Goal: Complete application form: Complete application form

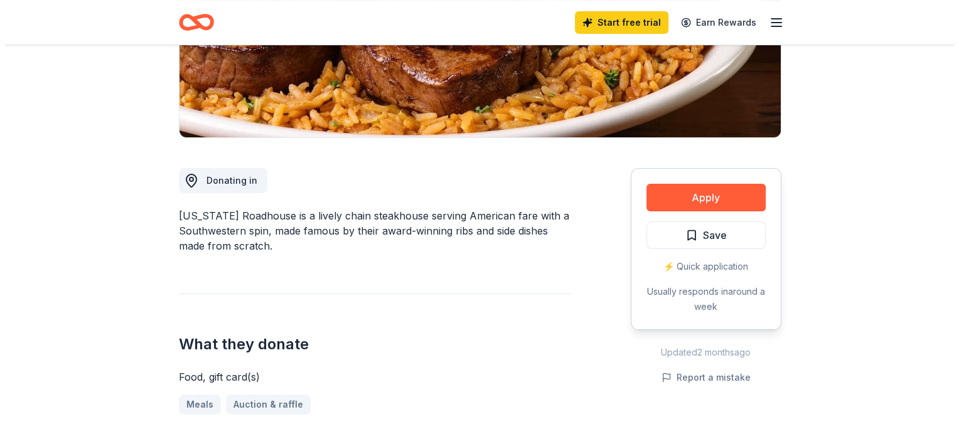
scroll to position [188, 0]
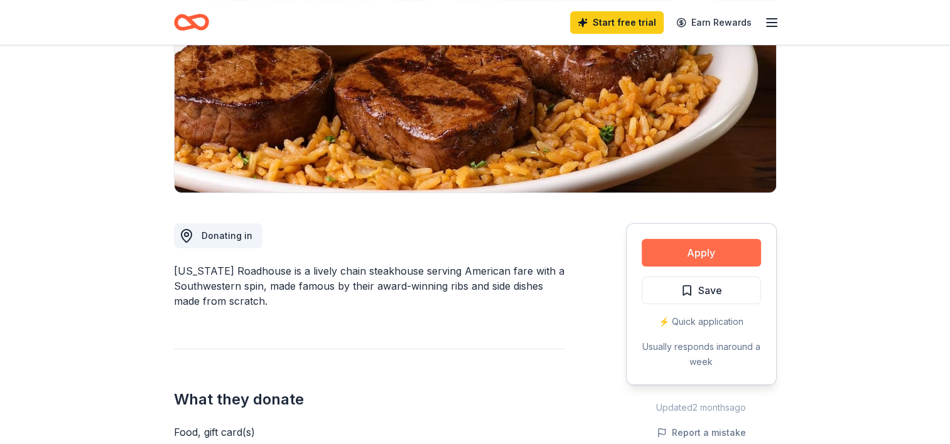
click at [697, 249] on button "Apply" at bounding box center [700, 253] width 119 height 28
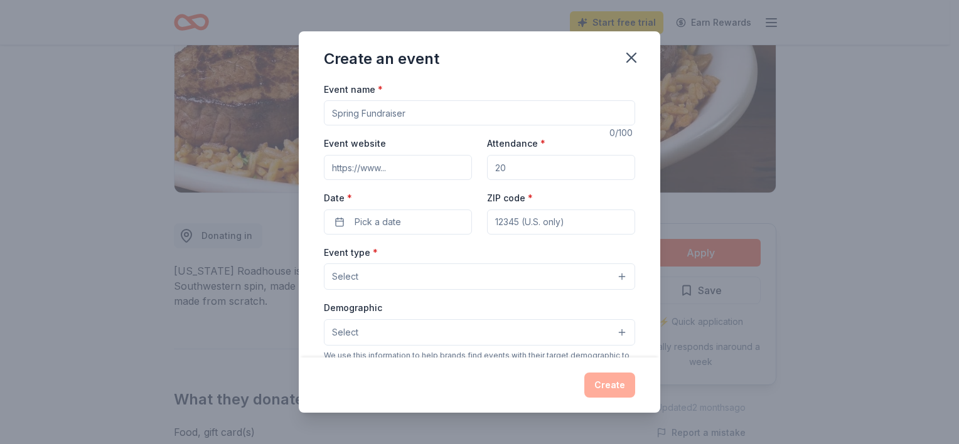
click at [410, 110] on input "Event name *" at bounding box center [479, 112] width 311 height 25
click at [419, 108] on input "Event name *" at bounding box center [479, 112] width 311 height 25
type input "HCLA Spring Gala"
click at [402, 168] on input "Event website" at bounding box center [398, 167] width 148 height 25
type input "[URL][DOMAIN_NAME]"
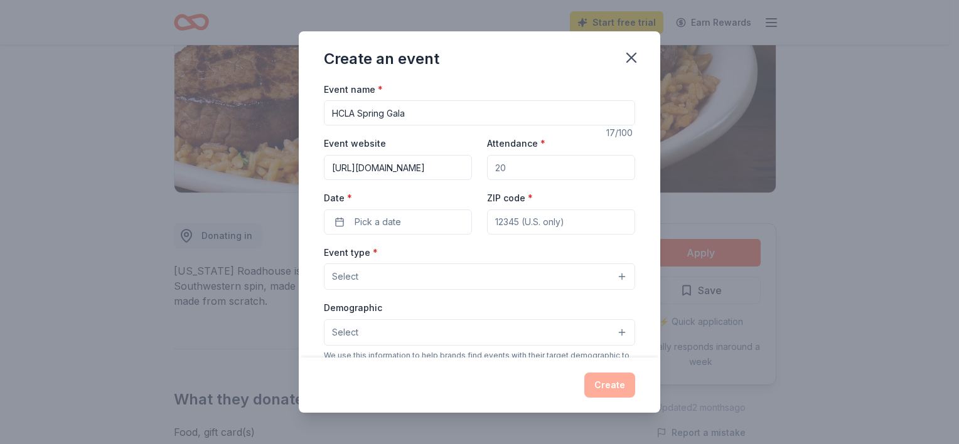
drag, startPoint x: 522, startPoint y: 164, endPoint x: 462, endPoint y: 164, distance: 60.3
click at [462, 164] on div "Event website [URL][DOMAIN_NAME] Attendance * Date * Pick a date ZIP code *" at bounding box center [479, 185] width 311 height 99
drag, startPoint x: 515, startPoint y: 166, endPoint x: 485, endPoint y: 166, distance: 30.8
click at [487, 166] on input "150" at bounding box center [561, 167] width 148 height 25
type input "180"
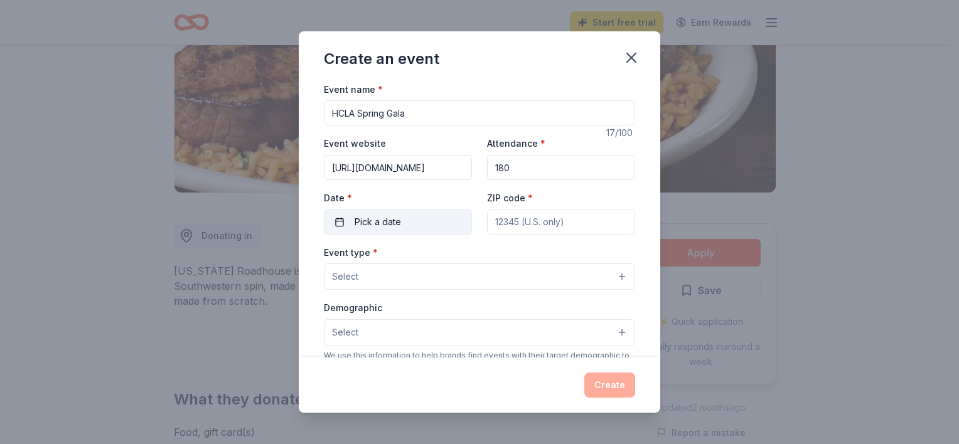
click at [419, 218] on button "Pick a date" at bounding box center [398, 222] width 148 height 25
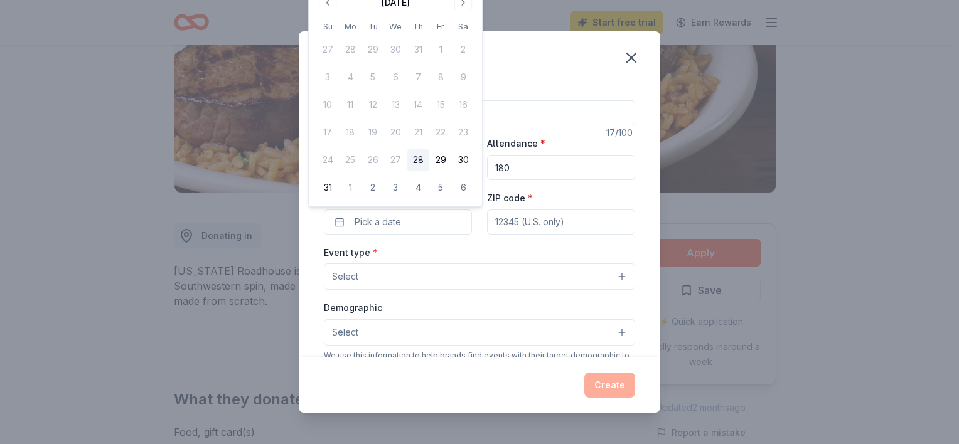
click at [516, 63] on div "Create an event" at bounding box center [480, 56] width 362 height 50
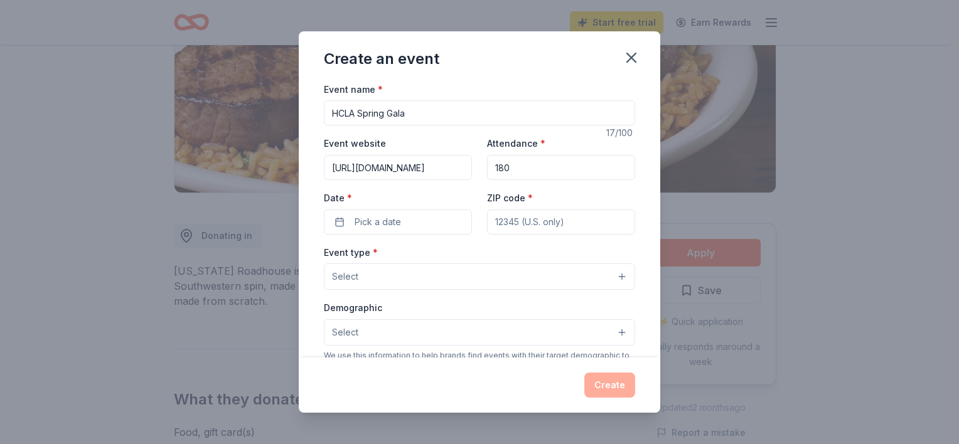
click at [408, 160] on input "[URL][DOMAIN_NAME]" at bounding box center [398, 167] width 148 height 25
click at [432, 222] on button "Pick a date" at bounding box center [398, 222] width 148 height 25
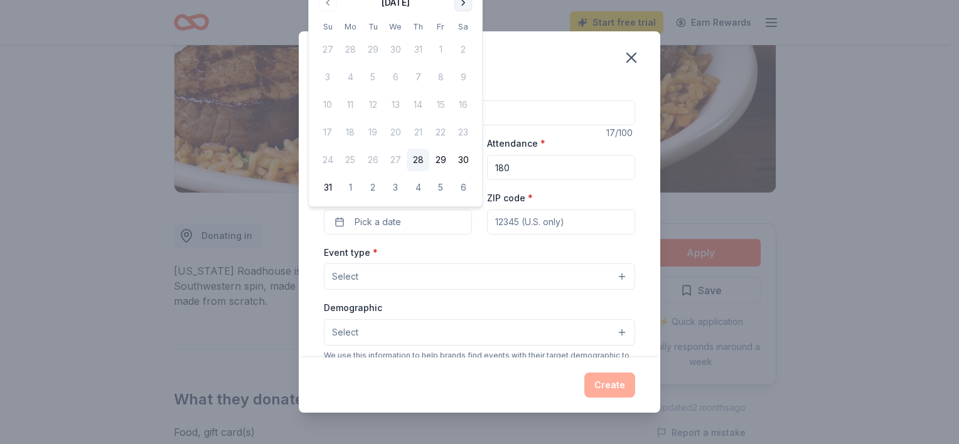
click at [462, 4] on button "Go to next month" at bounding box center [463, 3] width 18 height 18
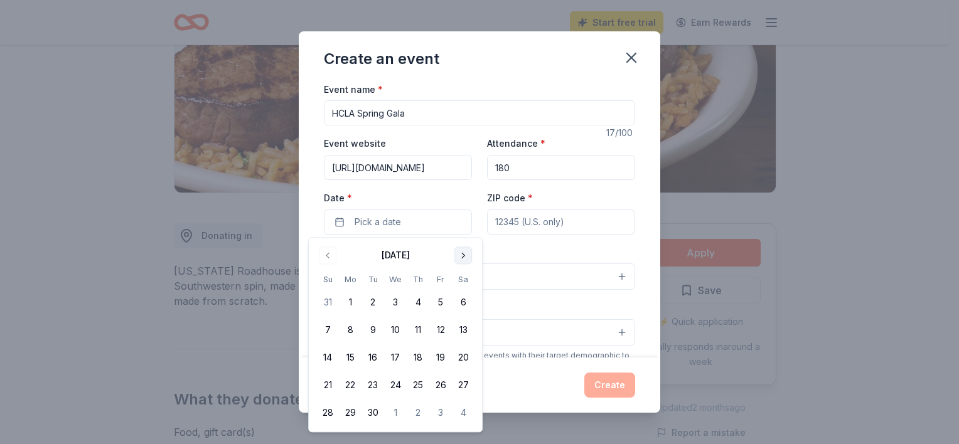
click at [466, 257] on button "Go to next month" at bounding box center [463, 256] width 18 height 18
click at [465, 257] on button "Go to next month" at bounding box center [463, 256] width 18 height 18
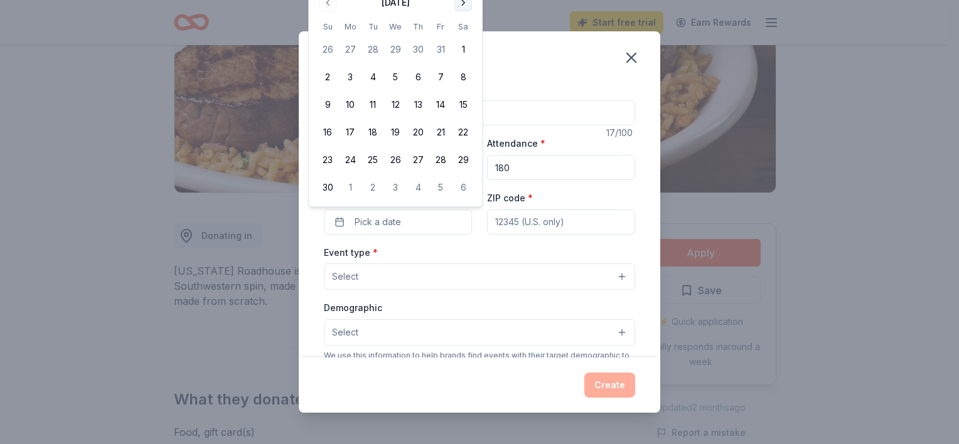
click at [465, 257] on div "Event type * Select" at bounding box center [479, 268] width 311 height 46
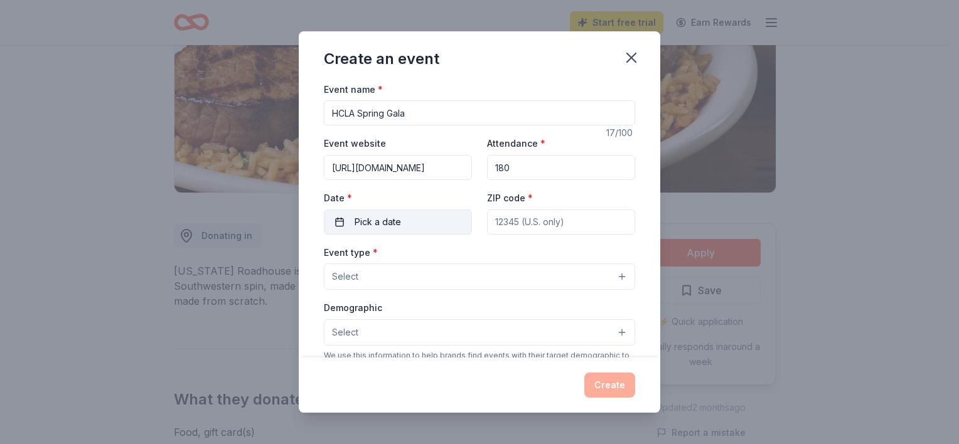
drag, startPoint x: 465, startPoint y: 257, endPoint x: 410, endPoint y: 223, distance: 64.5
click at [410, 223] on button "Pick a date" at bounding box center [398, 222] width 148 height 25
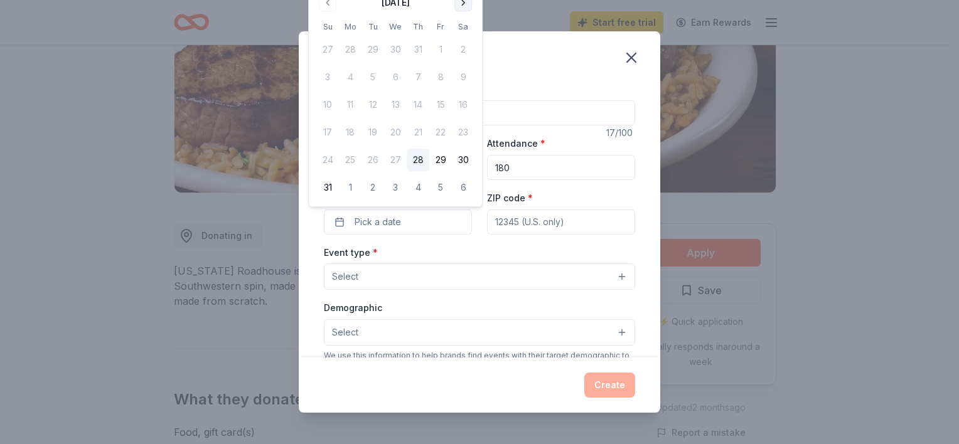
click at [461, 3] on button "Go to next month" at bounding box center [463, 3] width 18 height 18
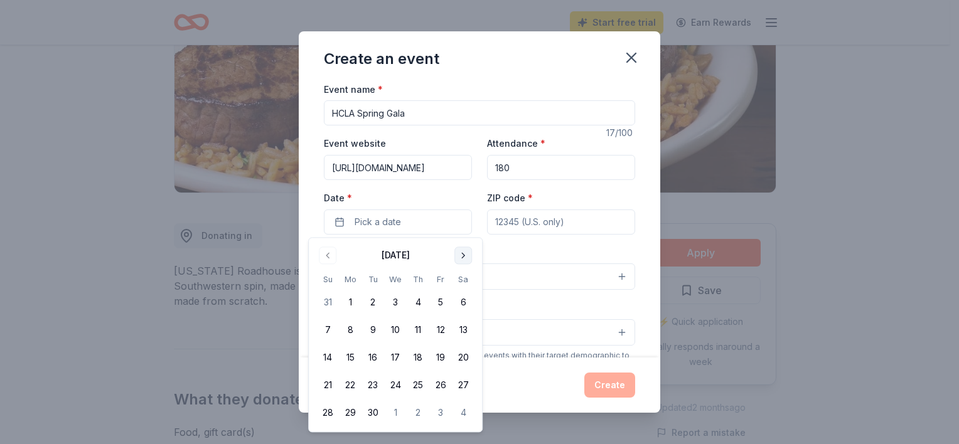
click at [459, 251] on button "Go to next month" at bounding box center [463, 256] width 18 height 18
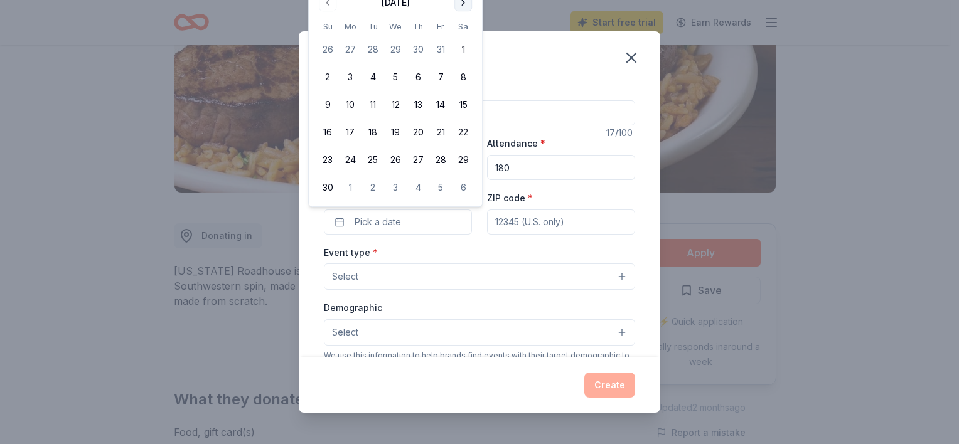
click at [459, 3] on button "Go to next month" at bounding box center [463, 3] width 18 height 18
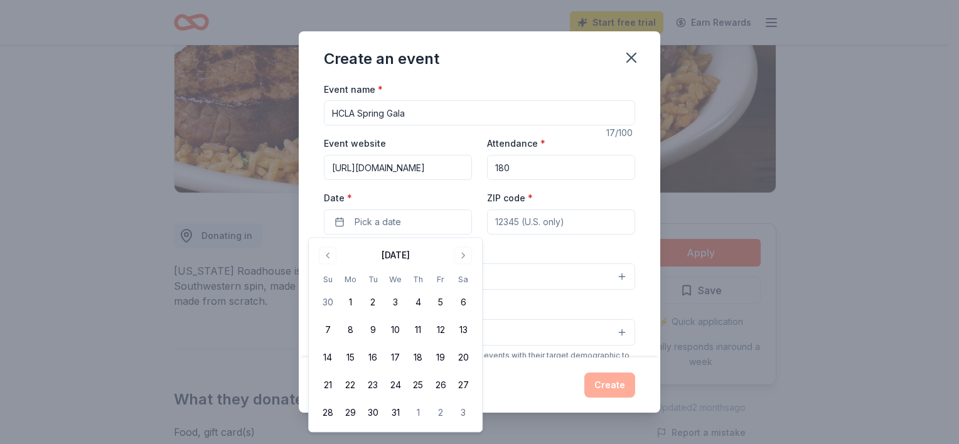
click at [516, 223] on input "ZIP code *" at bounding box center [561, 222] width 148 height 25
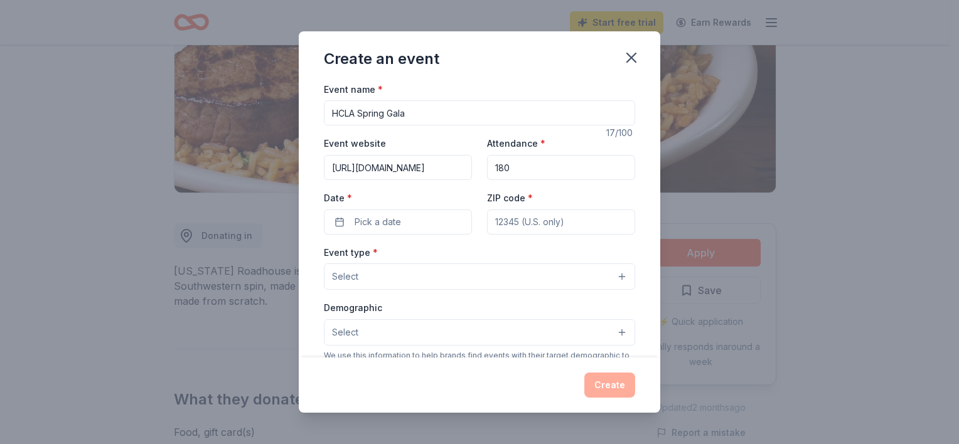
type input "32771"
type input "[STREET_ADDRESS]"
click at [420, 218] on button "Pick a date" at bounding box center [398, 222] width 148 height 25
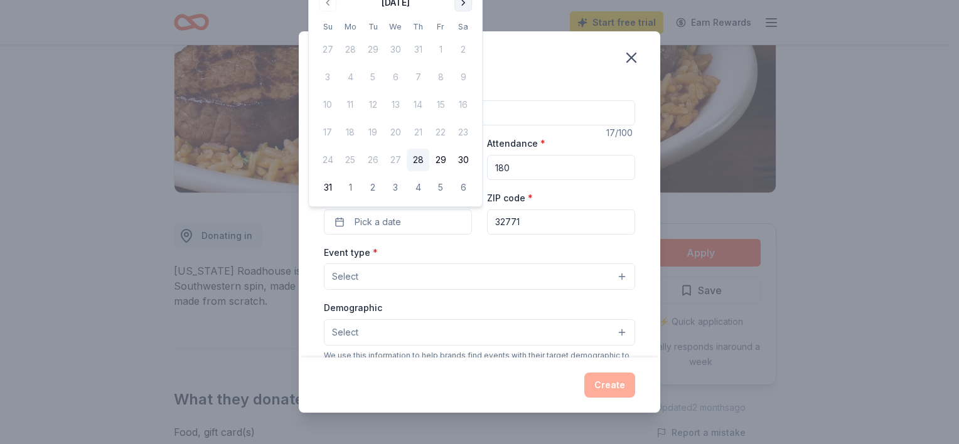
click at [464, 7] on button "Go to next month" at bounding box center [463, 3] width 18 height 18
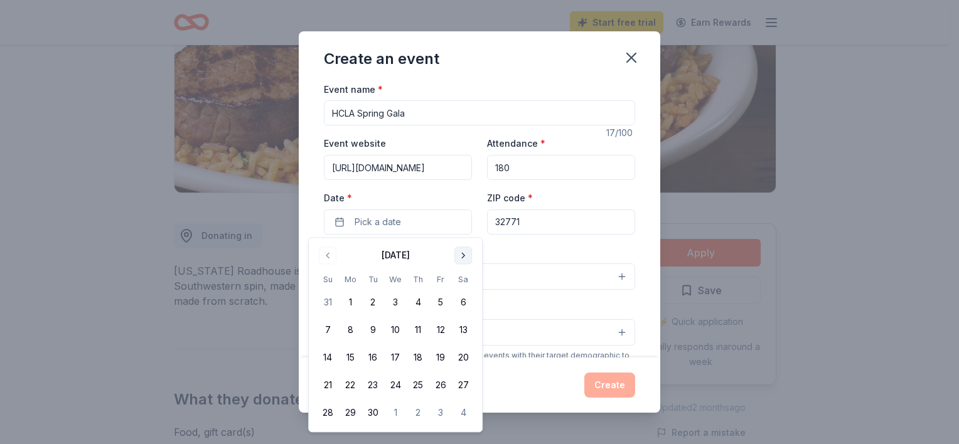
click at [463, 262] on button "Go to next month" at bounding box center [463, 256] width 18 height 18
click at [461, 259] on button "Go to next month" at bounding box center [463, 256] width 18 height 18
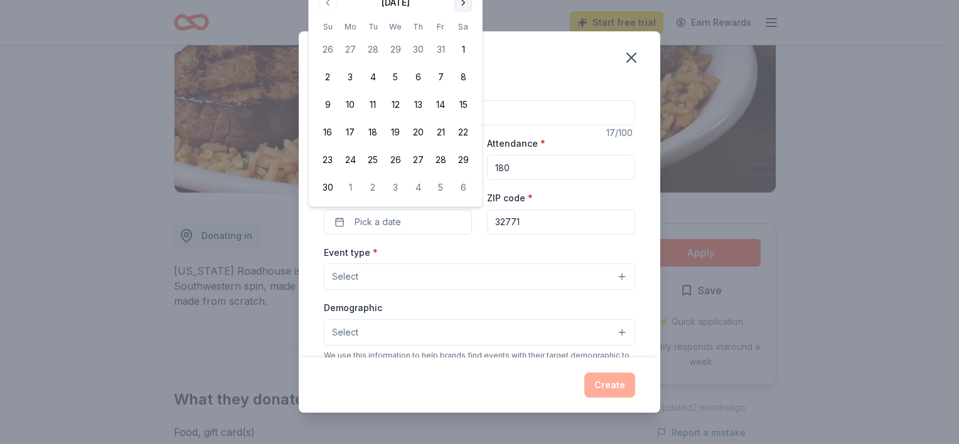
click at [460, 4] on button "Go to next month" at bounding box center [463, 3] width 18 height 18
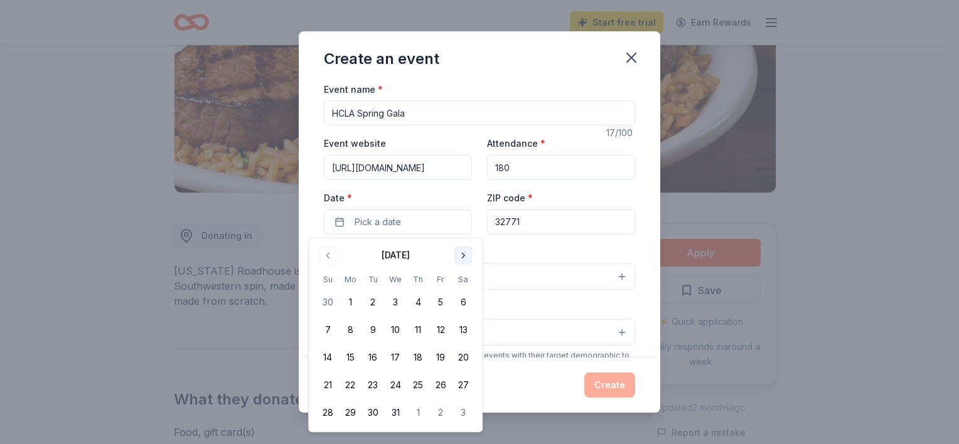
click at [459, 254] on button "Go to next month" at bounding box center [463, 256] width 18 height 18
click at [462, 304] on button "7" at bounding box center [463, 303] width 23 height 23
click at [528, 271] on button "Select" at bounding box center [479, 277] width 311 height 26
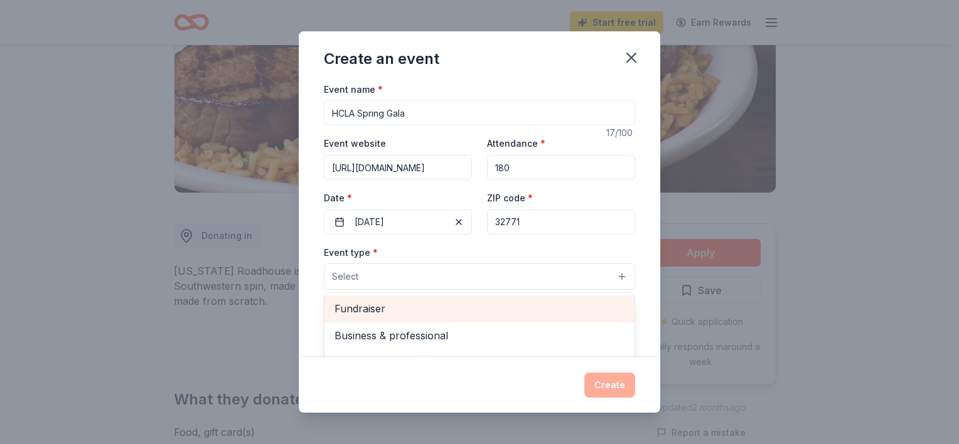
click at [429, 311] on span "Fundraiser" at bounding box center [480, 309] width 290 height 16
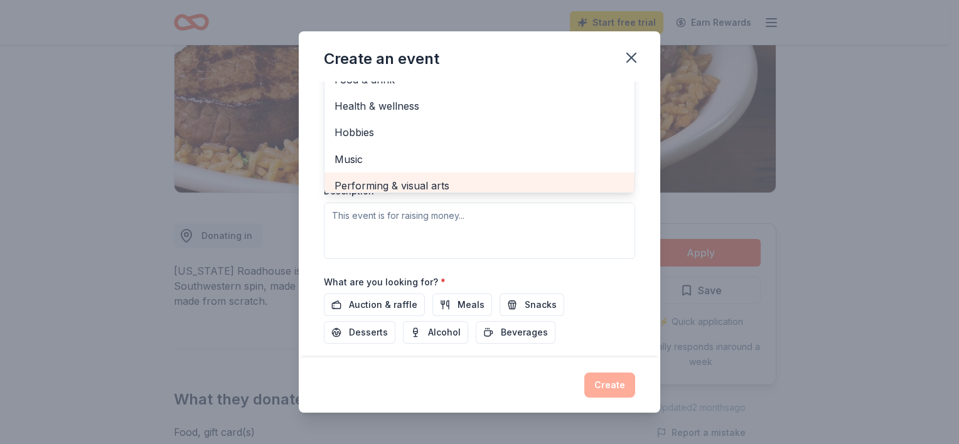
scroll to position [0, 0]
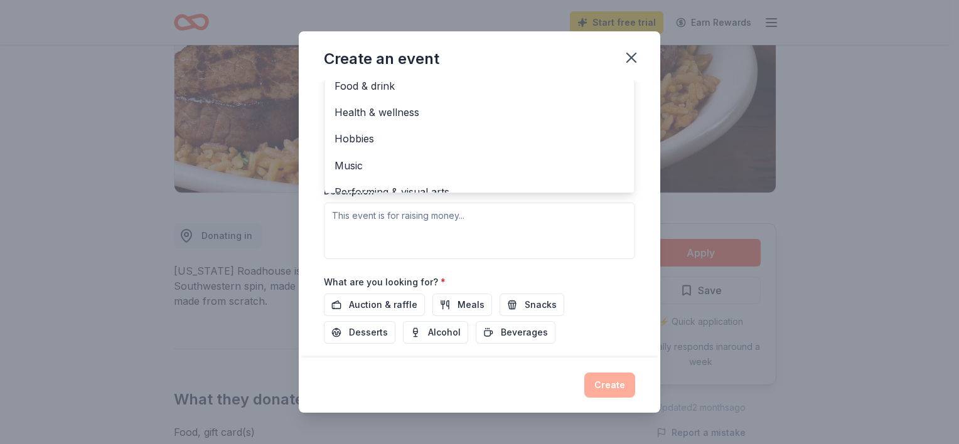
click at [457, 230] on div "Event type * Fundraiser Business & professional Food & drink Health & wellness …" at bounding box center [479, 126] width 311 height 265
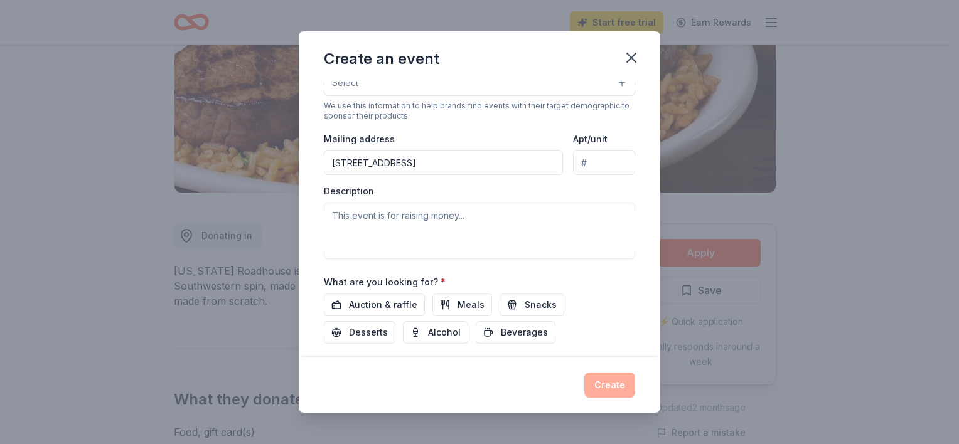
scroll to position [58, 0]
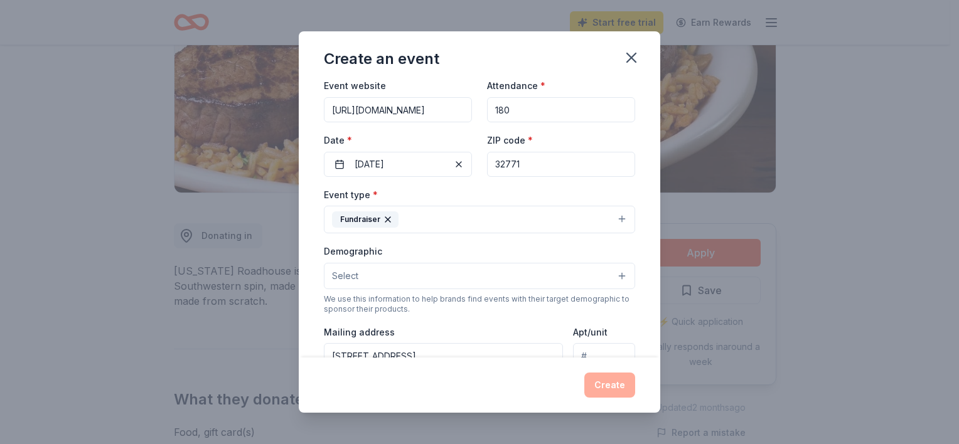
click at [365, 274] on button "Select" at bounding box center [479, 276] width 311 height 26
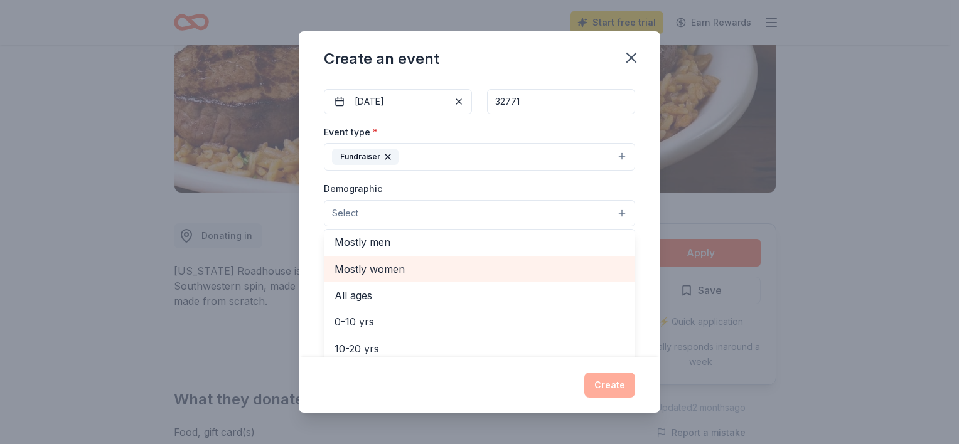
scroll to position [0, 0]
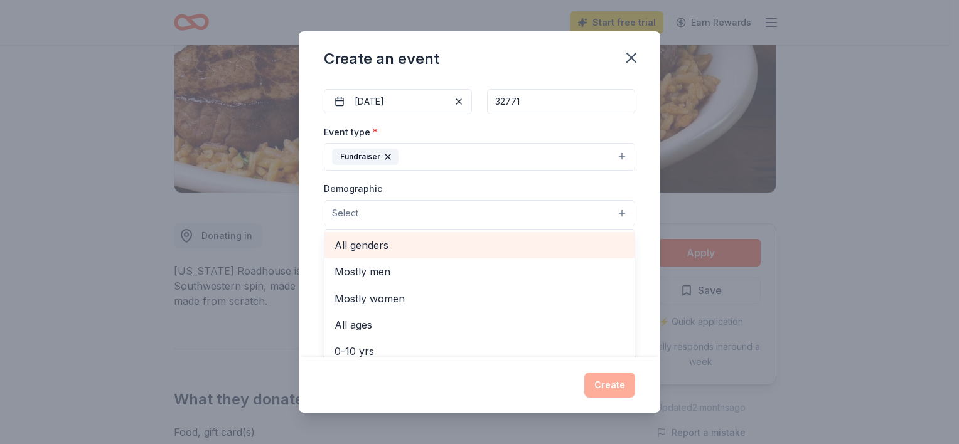
click at [389, 252] on span "All genders" at bounding box center [480, 245] width 290 height 16
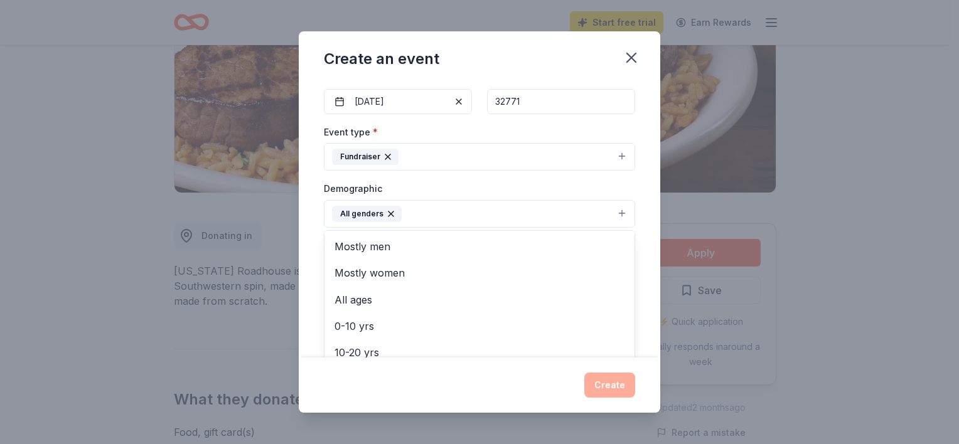
click at [311, 241] on div "Event name * HCLA Spring Gala 17 /100 Event website [URL][DOMAIN_NAME] Attendan…" at bounding box center [480, 220] width 362 height 276
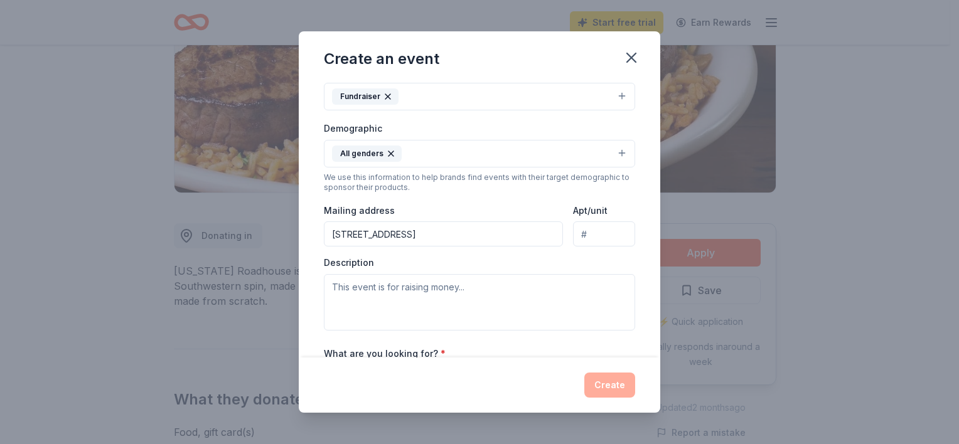
scroll to position [183, 0]
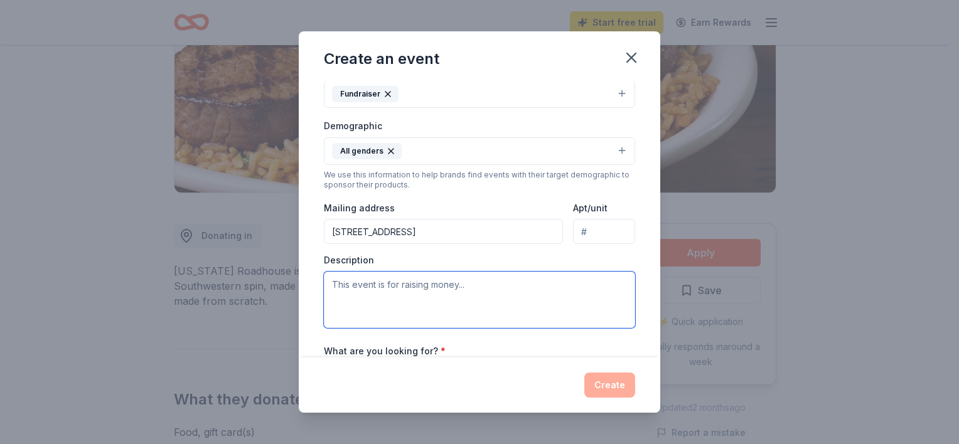
click at [414, 294] on textarea at bounding box center [479, 300] width 311 height 56
click at [477, 294] on textarea at bounding box center [479, 300] width 311 height 56
click at [477, 289] on textarea at bounding box center [479, 300] width 311 height 56
type textarea "t"
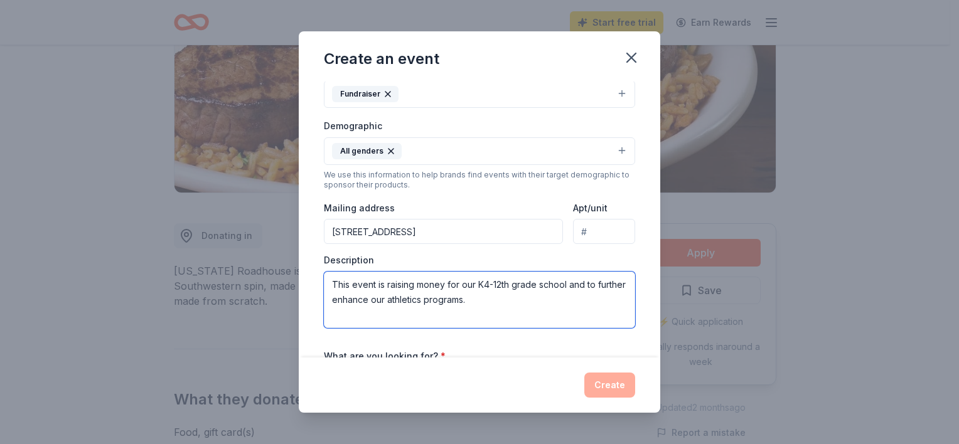
scroll to position [246, 0]
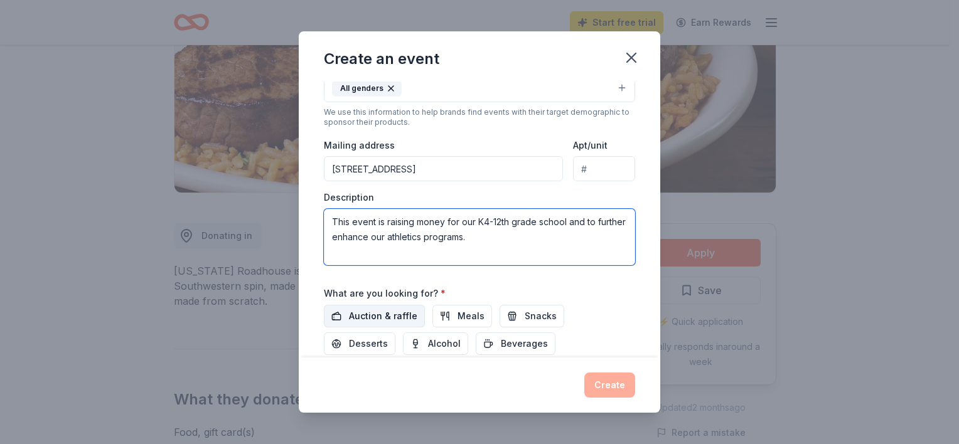
type textarea "This event is raising money for our K4-12th grade school and to further enhance…"
click at [387, 315] on span "Auction & raffle" at bounding box center [383, 316] width 68 height 15
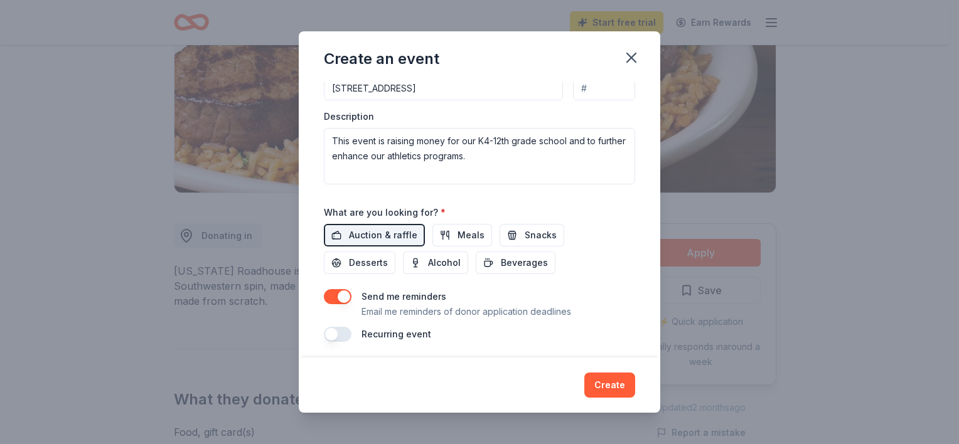
scroll to position [330, 0]
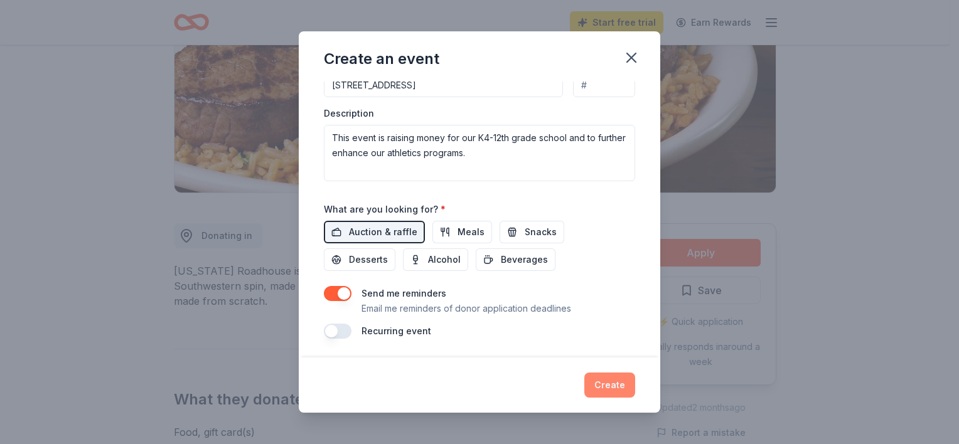
click at [605, 386] on button "Create" at bounding box center [609, 385] width 51 height 25
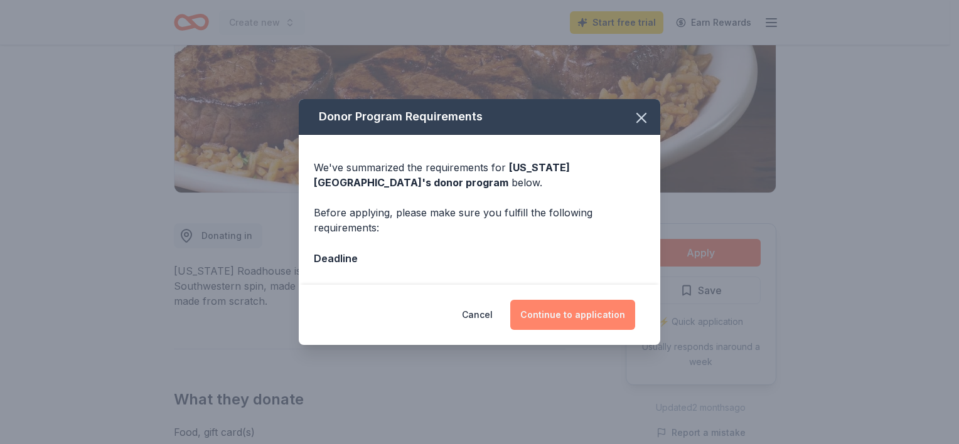
click at [548, 317] on button "Continue to application" at bounding box center [572, 315] width 125 height 30
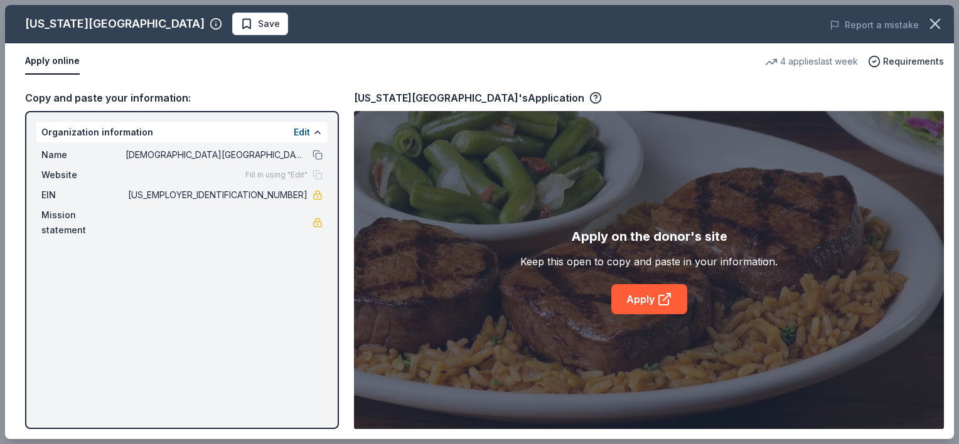
click at [644, 296] on div "[US_STATE] Roadhouse Save Report a mistake Apply online 4 applies last week Req…" at bounding box center [479, 222] width 949 height 434
click at [665, 299] on div "[US_STATE] Roadhouse Save Report a mistake Apply online 4 applies last week Req…" at bounding box center [479, 222] width 949 height 434
click at [321, 174] on div "[US_STATE] Roadhouse Save Report a mistake Apply online 4 applies last week Req…" at bounding box center [479, 222] width 949 height 434
click at [317, 213] on div "[US_STATE] Roadhouse Save Report a mistake Apply online 4 applies last week Req…" at bounding box center [479, 222] width 949 height 434
click at [109, 213] on div "[US_STATE] Roadhouse Save Report a mistake Apply online 4 applies last week Req…" at bounding box center [479, 222] width 949 height 434
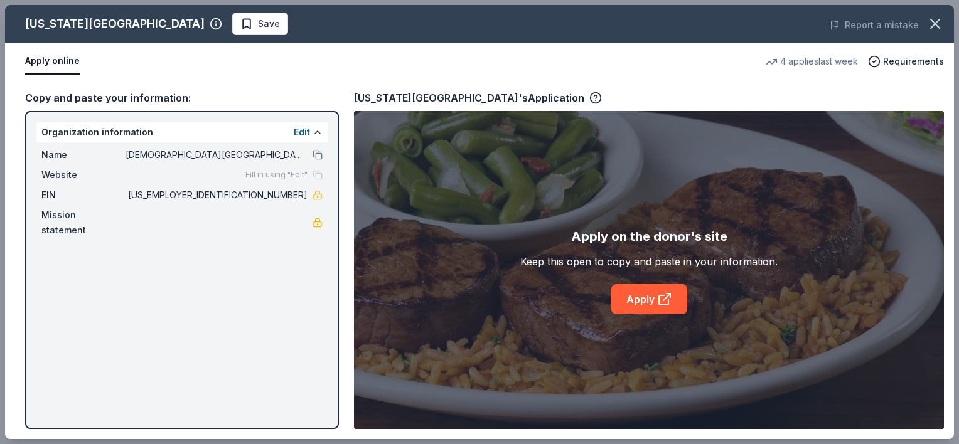
click at [59, 59] on div "[US_STATE] Roadhouse Save Report a mistake Apply online 4 applies last week Req…" at bounding box center [479, 222] width 949 height 434
click at [166, 23] on div "[US_STATE] Roadhouse Save Report a mistake Apply online 4 applies last week Req…" at bounding box center [479, 222] width 949 height 434
click at [657, 299] on div "[US_STATE] Roadhouse Save Report a mistake Apply online 4 applies last week Req…" at bounding box center [479, 222] width 949 height 434
click at [630, 299] on div "[US_STATE] Roadhouse Save Report a mistake Apply online 4 applies last week Req…" at bounding box center [479, 222] width 949 height 434
click at [640, 297] on div "[US_STATE] Roadhouse Save Report a mistake Apply online 4 applies last week Req…" at bounding box center [479, 222] width 949 height 434
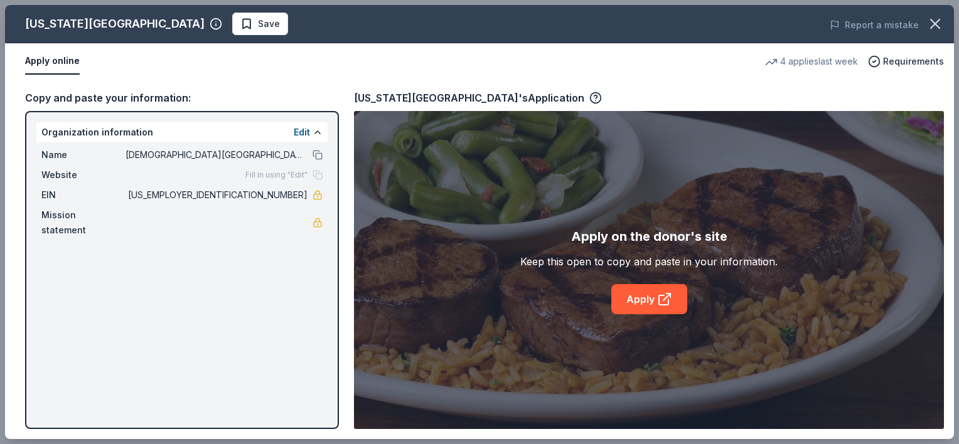
click at [678, 296] on div "[US_STATE] Roadhouse Save Report a mistake Apply online 4 applies last week Req…" at bounding box center [479, 222] width 949 height 434
click at [518, 95] on div "[US_STATE] Roadhouse Save Report a mistake Apply online 4 applies last week Req…" at bounding box center [479, 222] width 949 height 434
click at [171, 20] on div "[US_STATE] Roadhouse Save Report a mistake Apply online 4 applies last week Req…" at bounding box center [479, 222] width 949 height 434
drag, startPoint x: 41, startPoint y: 193, endPoint x: 50, endPoint y: 181, distance: 15.0
click at [43, 192] on div "[US_STATE] Roadhouse Save Report a mistake Apply online 4 applies last week Req…" at bounding box center [479, 222] width 949 height 434
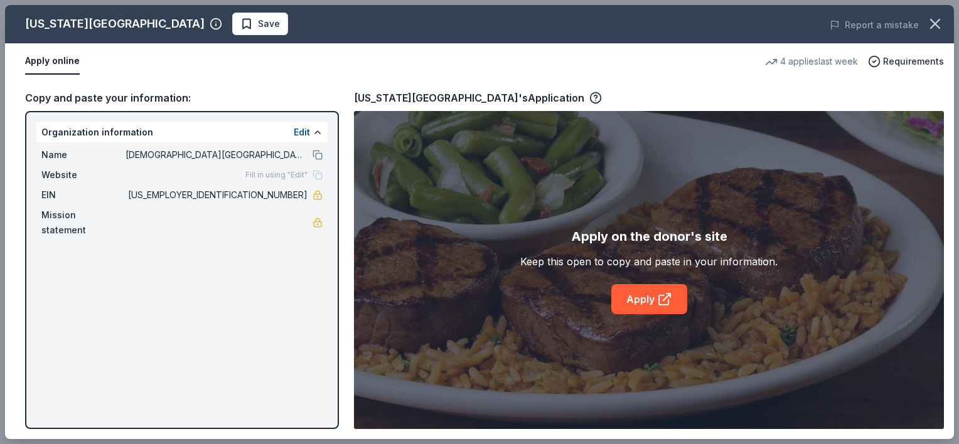
drag, startPoint x: 50, startPoint y: 180, endPoint x: 62, endPoint y: 146, distance: 36.7
click at [50, 178] on div "[US_STATE] Roadhouse Save Report a mistake Apply online 4 applies last week Req…" at bounding box center [479, 222] width 949 height 434
click at [72, 133] on div "[US_STATE] Roadhouse Save Report a mistake Apply online 4 applies last week Req…" at bounding box center [479, 222] width 949 height 434
click at [303, 129] on div "[US_STATE] Roadhouse Save Report a mistake Apply online 4 applies last week Req…" at bounding box center [479, 222] width 949 height 434
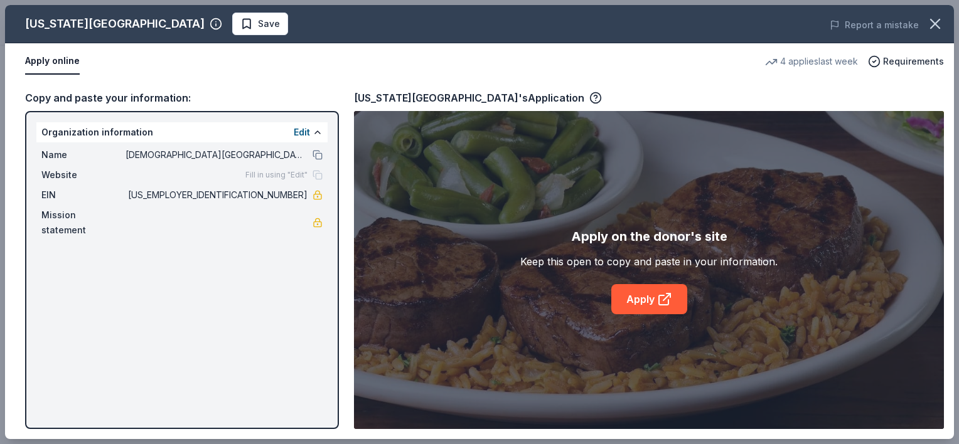
drag, startPoint x: 31, startPoint y: 169, endPoint x: 162, endPoint y: 176, distance: 131.3
click at [31, 171] on div "[US_STATE] Roadhouse Save Report a mistake Apply online 4 applies last week Req…" at bounding box center [479, 222] width 949 height 434
click at [191, 178] on div "[US_STATE] Roadhouse Save Report a mistake Apply online 4 applies last week Req…" at bounding box center [479, 222] width 949 height 434
click at [302, 131] on div "[US_STATE] Roadhouse Save Report a mistake Apply online 4 applies last week Req…" at bounding box center [479, 222] width 949 height 434
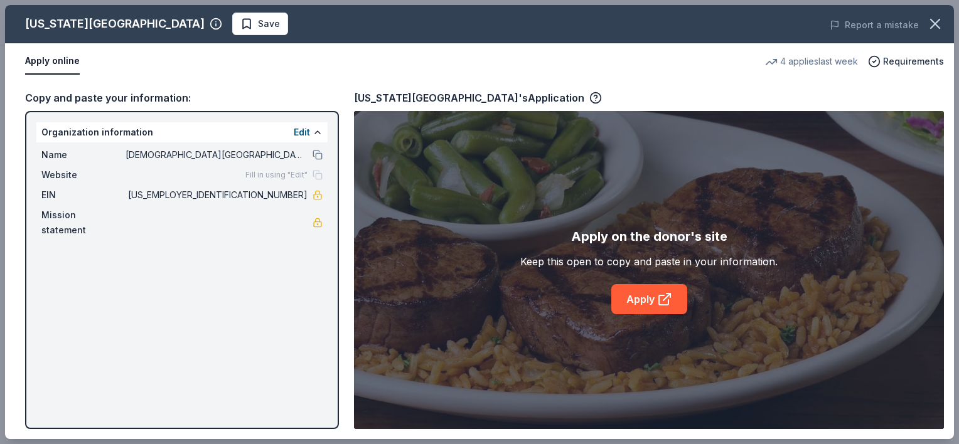
click at [302, 131] on div "[US_STATE] Roadhouse Save Report a mistake Apply online 4 applies last week Req…" at bounding box center [479, 222] width 949 height 434
click at [301, 129] on div "[US_STATE] Roadhouse Save Report a mistake Apply online 4 applies last week Req…" at bounding box center [479, 222] width 949 height 434
click at [294, 175] on div "[US_STATE] Roadhouse Save Report a mistake Apply online 4 applies last week Req…" at bounding box center [479, 222] width 949 height 434
click at [267, 176] on div "[US_STATE] Roadhouse Save Report a mistake Apply online 4 applies last week Req…" at bounding box center [479, 222] width 949 height 434
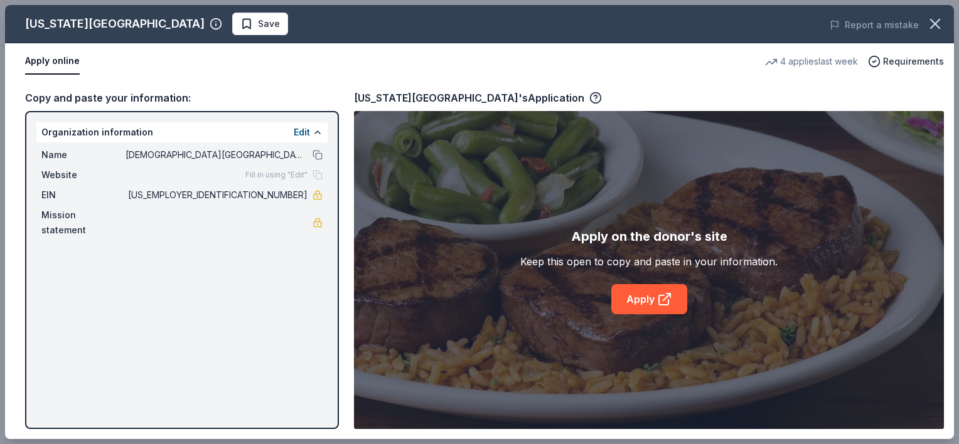
click at [266, 176] on div "[US_STATE] Roadhouse Save Report a mistake Apply online 4 applies last week Req…" at bounding box center [479, 222] width 949 height 434
drag, startPoint x: 266, startPoint y: 176, endPoint x: 314, endPoint y: 171, distance: 48.6
click at [314, 171] on div "[US_STATE] Roadhouse Save Report a mistake Apply online 4 applies last week Req…" at bounding box center [479, 222] width 949 height 434
click at [304, 130] on div "[US_STATE] Roadhouse Save Report a mistake Apply online 4 applies last week Req…" at bounding box center [479, 222] width 949 height 434
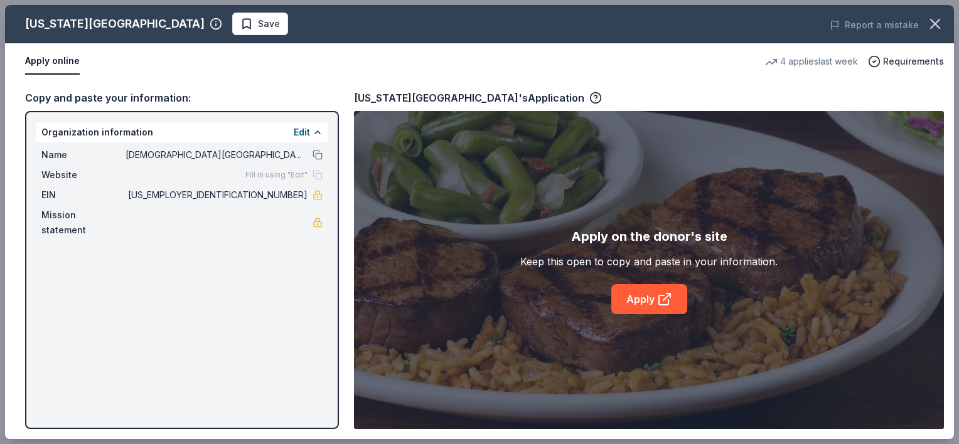
click at [304, 130] on div "[US_STATE] Roadhouse Save Report a mistake Apply online 4 applies last week Req…" at bounding box center [479, 222] width 949 height 434
click at [301, 175] on div "[US_STATE] Roadhouse Save Report a mistake Apply online 4 applies last week Req…" at bounding box center [479, 222] width 949 height 434
drag, startPoint x: 285, startPoint y: 173, endPoint x: 238, endPoint y: 231, distance: 74.5
click at [238, 232] on div "[US_STATE] Roadhouse Save Report a mistake Apply online 4 applies last week Req…" at bounding box center [479, 222] width 949 height 434
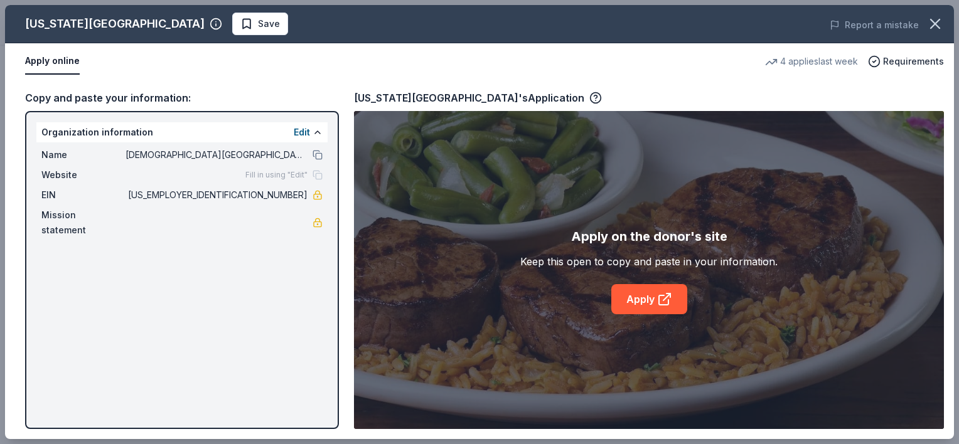
click at [314, 195] on div "[US_STATE] Roadhouse Save Report a mistake Apply online 4 applies last week Req…" at bounding box center [479, 222] width 949 height 434
click at [317, 217] on div "[US_STATE] Roadhouse Save Report a mistake Apply online 4 applies last week Req…" at bounding box center [479, 222] width 949 height 434
click at [131, 22] on div "[US_STATE] Roadhouse Save Report a mistake Apply online 4 applies last week Req…" at bounding box center [479, 222] width 949 height 434
click at [901, 62] on div "[US_STATE] Roadhouse Save Report a mistake Apply online 4 applies last week Req…" at bounding box center [479, 222] width 949 height 434
click at [866, 61] on div "[US_STATE] Roadhouse Save Report a mistake Apply online 4 applies last week Req…" at bounding box center [479, 222] width 949 height 434
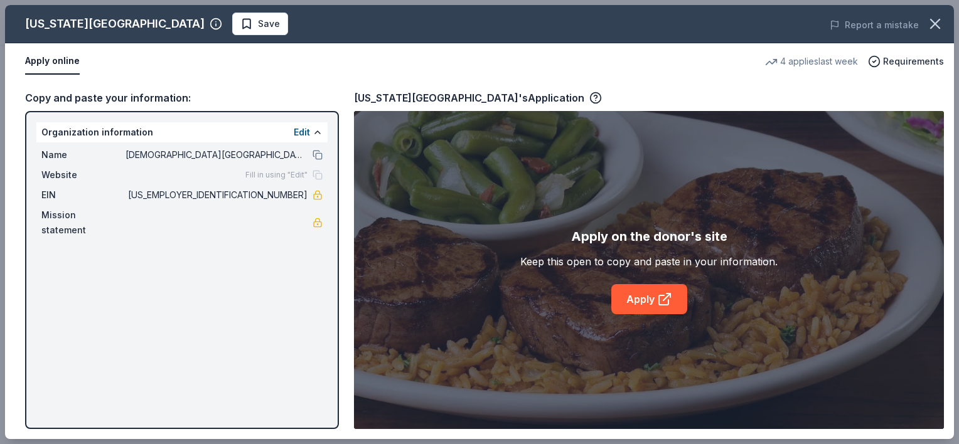
click at [806, 64] on div "[US_STATE] Roadhouse Save Report a mistake Apply online 4 applies last week Req…" at bounding box center [479, 222] width 949 height 434
click at [664, 297] on div "[US_STATE] Roadhouse Save Report a mistake Apply online 4 applies last week Req…" at bounding box center [479, 222] width 949 height 434
click at [643, 297] on div "[US_STATE] Roadhouse Save Report a mistake Apply online 4 applies last week Req…" at bounding box center [479, 222] width 949 height 434
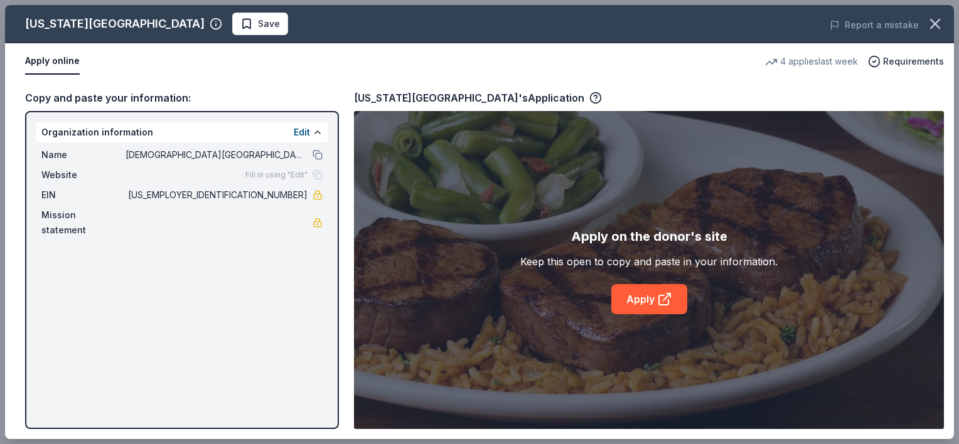
click at [643, 297] on div "[US_STATE] Roadhouse Save Report a mistake Apply online 4 applies last week Req…" at bounding box center [479, 222] width 949 height 434
drag, startPoint x: 643, startPoint y: 297, endPoint x: 626, endPoint y: 301, distance: 16.9
click at [626, 301] on div "[US_STATE] Roadhouse Save Report a mistake Apply online 4 applies last week Req…" at bounding box center [479, 222] width 949 height 434
click at [640, 299] on div "[US_STATE] Roadhouse Save Report a mistake Apply online 4 applies last week Req…" at bounding box center [479, 222] width 949 height 434
click at [630, 287] on div "[US_STATE] Roadhouse Save Report a mistake Apply online 4 applies last week Req…" at bounding box center [479, 222] width 949 height 434
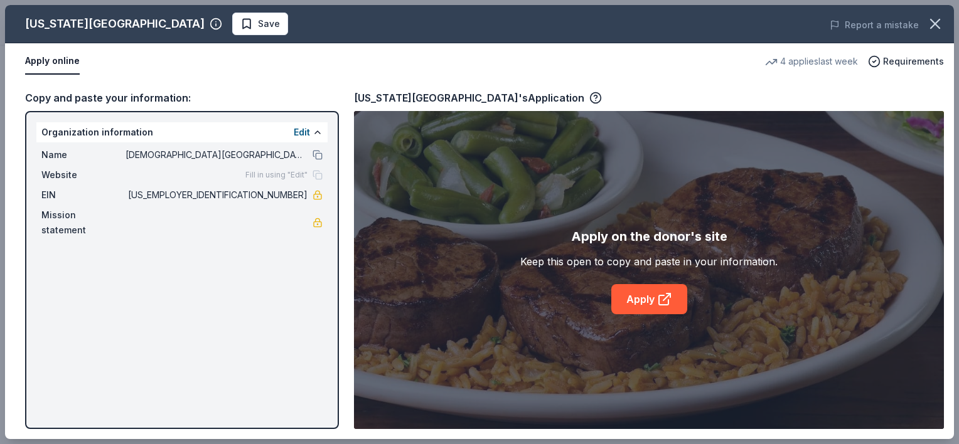
click at [308, 171] on div "[US_STATE] Roadhouse Save Report a mistake Apply online 4 applies last week Req…" at bounding box center [479, 222] width 949 height 434
click at [280, 165] on div "[US_STATE] Roadhouse Save Report a mistake Apply online 4 applies last week Req…" at bounding box center [479, 222] width 949 height 434
click at [276, 167] on div "[US_STATE] Roadhouse Save Report a mistake Apply online 4 applies last week Req…" at bounding box center [479, 222] width 949 height 434
click at [319, 214] on div "[US_STATE] Roadhouse Save Report a mistake Apply online 4 applies last week Req…" at bounding box center [479, 222] width 949 height 434
click at [261, 171] on div "[US_STATE] Roadhouse Save Report a mistake Apply online 4 applies last week Req…" at bounding box center [479, 222] width 949 height 434
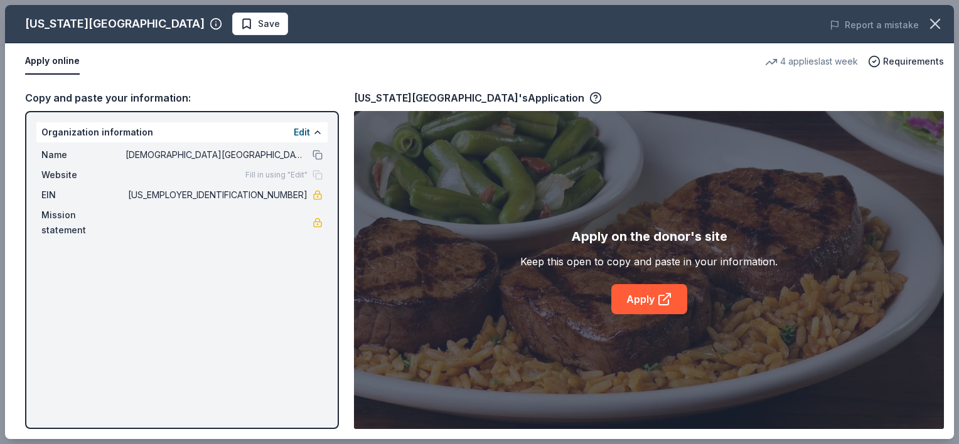
click at [43, 60] on div "[US_STATE] Roadhouse Save Report a mistake Apply online 4 applies last week Req…" at bounding box center [479, 222] width 949 height 434
drag, startPoint x: 45, startPoint y: 60, endPoint x: 72, endPoint y: 53, distance: 27.2
click at [55, 58] on div "[US_STATE] Roadhouse Save Report a mistake Apply online 4 applies last week Req…" at bounding box center [479, 222] width 949 height 434
drag, startPoint x: 158, startPoint y: 19, endPoint x: 129, endPoint y: 20, distance: 28.9
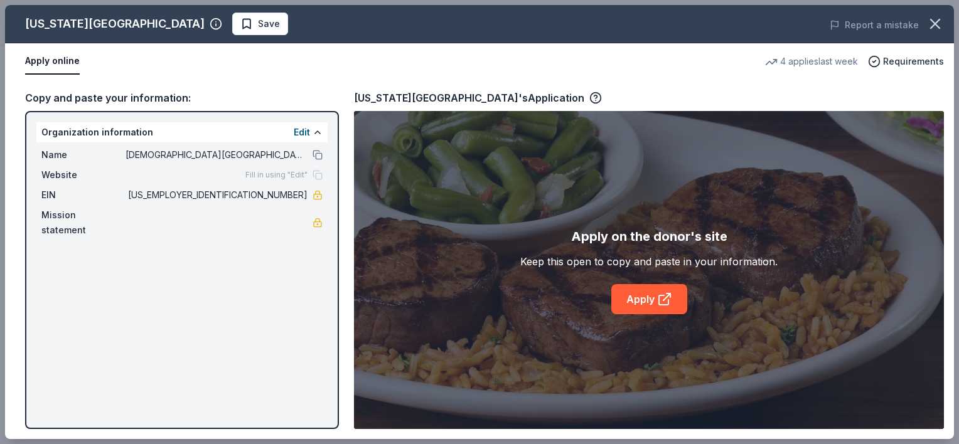
click at [158, 19] on div "[US_STATE] Roadhouse Save Report a mistake Apply online 4 applies last week Req…" at bounding box center [479, 222] width 949 height 434
click at [129, 20] on div "[US_STATE] Roadhouse Save Report a mistake Apply online 4 applies last week Req…" at bounding box center [479, 222] width 949 height 434
click at [815, 58] on div "[US_STATE] Roadhouse Save Report a mistake Apply online 4 applies last week Req…" at bounding box center [479, 222] width 949 height 434
click at [884, 64] on div "[US_STATE] Roadhouse Save Report a mistake Apply online 4 applies last week Req…" at bounding box center [479, 222] width 949 height 434
click at [879, 62] on div "[US_STATE] Roadhouse Save Report a mistake Apply online 4 applies last week Req…" at bounding box center [479, 222] width 949 height 434
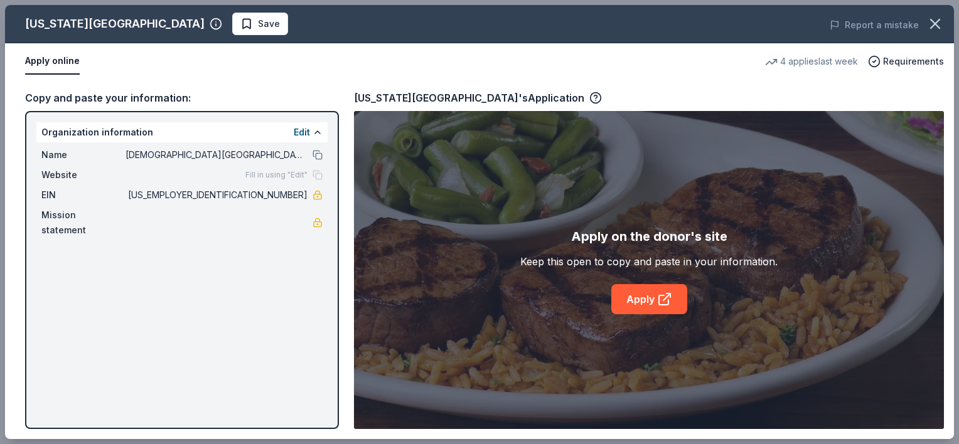
drag, startPoint x: 146, startPoint y: 29, endPoint x: 185, endPoint y: 28, distance: 38.9
click at [155, 28] on div "[US_STATE] Roadhouse Save Report a mistake Apply online 4 applies last week Req…" at bounding box center [479, 222] width 949 height 434
click at [185, 28] on div "[US_STATE] Roadhouse Save Report a mistake Apply online 4 applies last week Req…" at bounding box center [479, 222] width 949 height 434
